Goal: Answer question/provide support

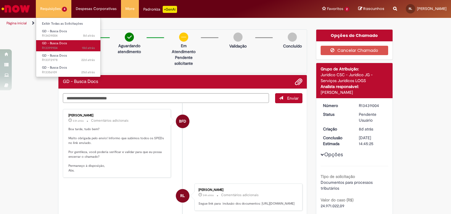
click at [75, 44] on link "GD - Busca Docs 18d atrás 18 dias atrás R13399904" at bounding box center [68, 45] width 65 height 11
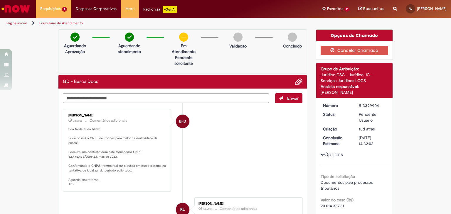
drag, startPoint x: 370, startPoint y: 102, endPoint x: 357, endPoint y: 102, distance: 13.5
click at [359, 103] on div "R13399904" at bounding box center [372, 106] width 27 height 6
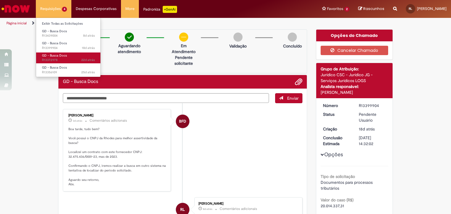
click at [64, 57] on span "GD - Busca Docs" at bounding box center [54, 55] width 25 height 4
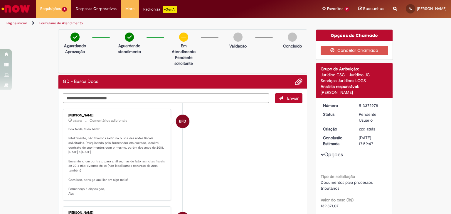
drag, startPoint x: 357, startPoint y: 106, endPoint x: 375, endPoint y: 107, distance: 18.5
click at [375, 107] on div "R13372978" at bounding box center [372, 106] width 27 height 6
copy div "R13372978"
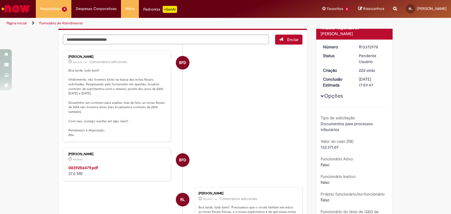
scroll to position [88, 0]
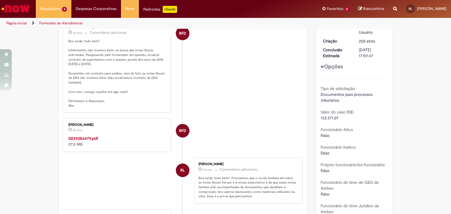
click at [87, 139] on strong "0039256479.pdf" at bounding box center [83, 138] width 30 height 5
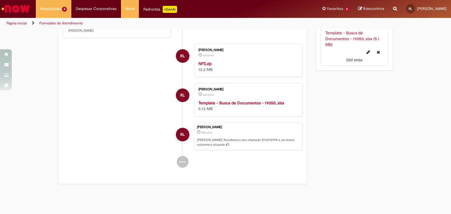
scroll to position [443, 0]
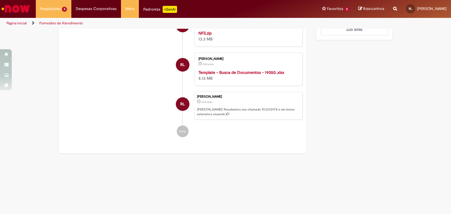
click at [226, 70] on strong "Template - Busca de Documentos - 19050..xlsx" at bounding box center [241, 72] width 86 height 5
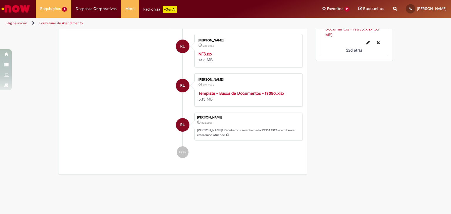
scroll to position [414, 0]
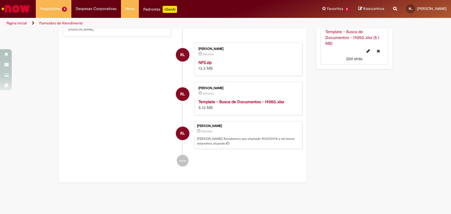
click at [207, 62] on strong "NFS.zip" at bounding box center [204, 62] width 13 height 5
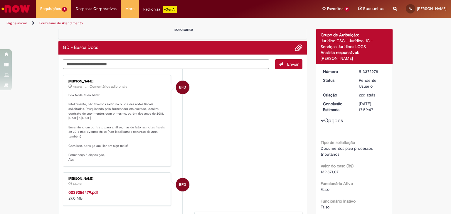
scroll to position [0, 0]
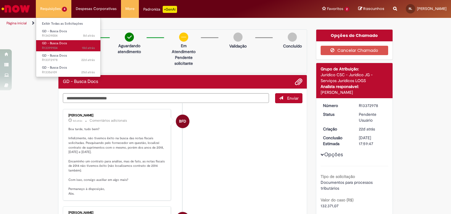
click at [65, 47] on span "18d atrás 18 dias atrás R13399904" at bounding box center [68, 48] width 53 height 5
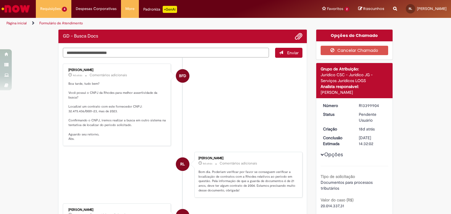
click at [164, 53] on textarea "Digite sua mensagem aqui..." at bounding box center [166, 53] width 206 height 10
paste textarea "**********"
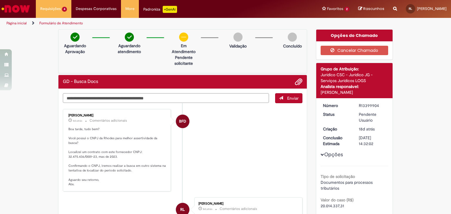
click at [133, 97] on textarea "**********" at bounding box center [166, 98] width 206 height 10
type textarea "**********"
click at [287, 100] on span "Enviar" at bounding box center [292, 98] width 11 height 5
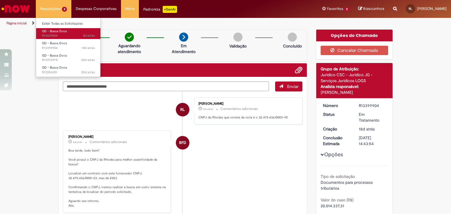
click at [74, 33] on span "8d atrás 8 dias atrás R13439004" at bounding box center [68, 35] width 53 height 5
